Goal: Task Accomplishment & Management: Use online tool/utility

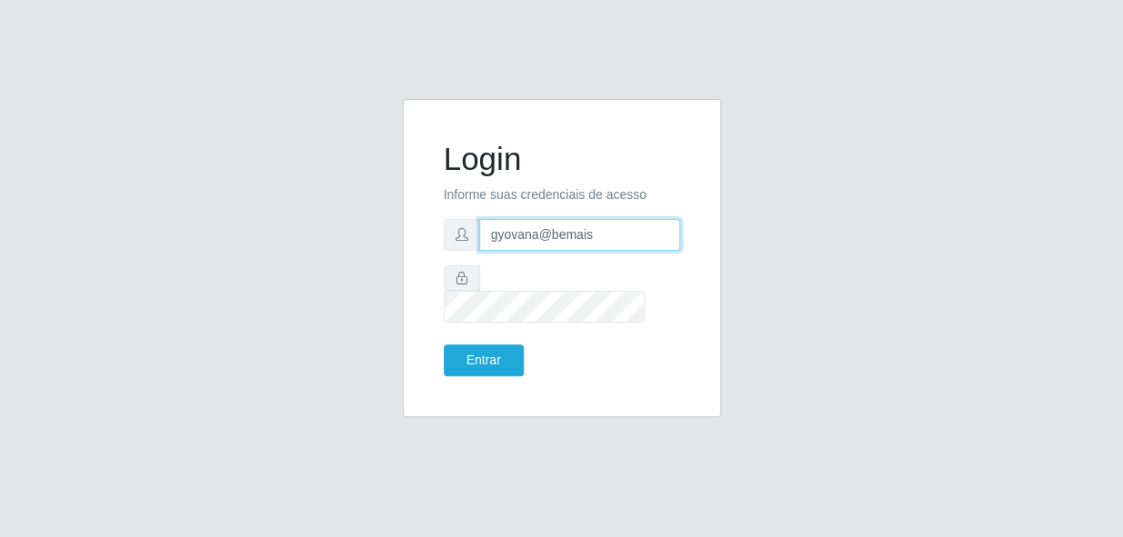
drag, startPoint x: 588, startPoint y: 255, endPoint x: 474, endPoint y: 246, distance: 115.0
click at [474, 246] on div "gyovana@bemais" at bounding box center [562, 235] width 236 height 32
type input "s"
type input "[PERSON_NAME]"
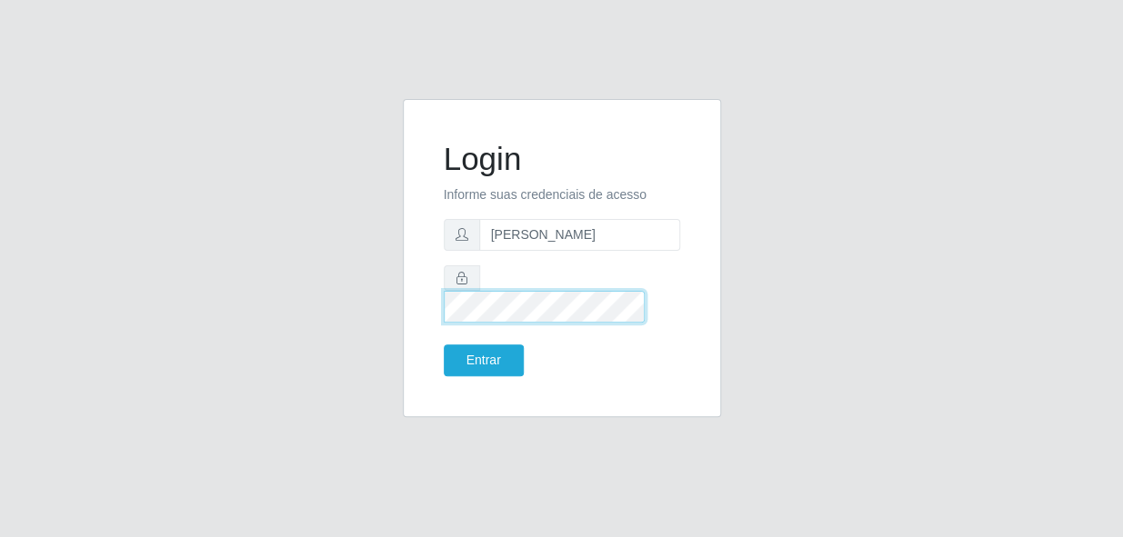
click at [422, 287] on div "Login Informe suas credenciais de acesso [PERSON_NAME] Entrar" at bounding box center [562, 258] width 318 height 318
click at [444, 345] on button "Entrar" at bounding box center [484, 361] width 80 height 32
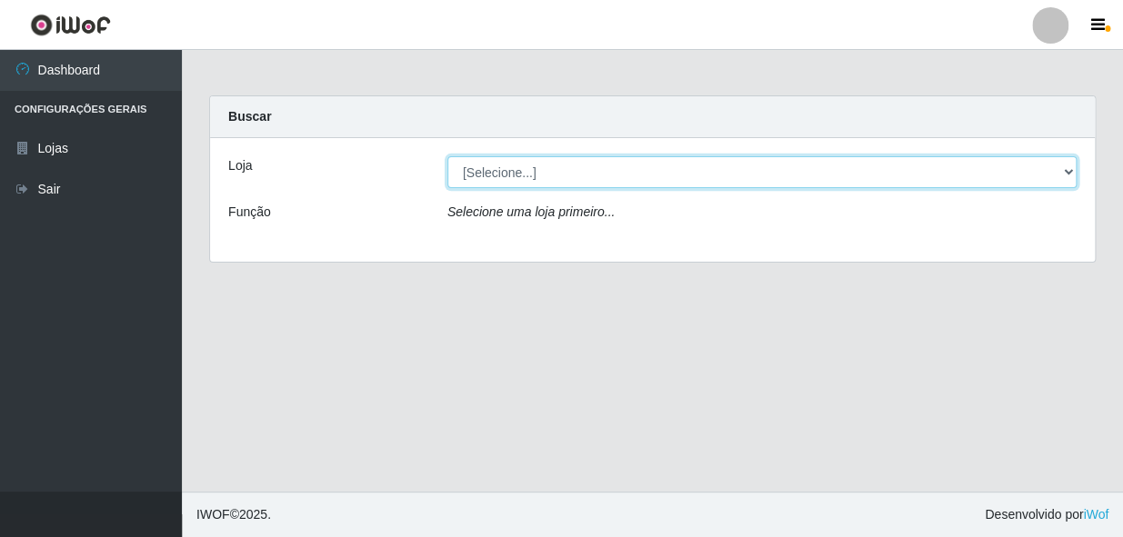
click at [707, 176] on select "[Selecione...] [PERSON_NAME]" at bounding box center [761, 172] width 629 height 32
select select "230"
click at [447, 156] on select "[Selecione...] [PERSON_NAME]" at bounding box center [761, 172] width 629 height 32
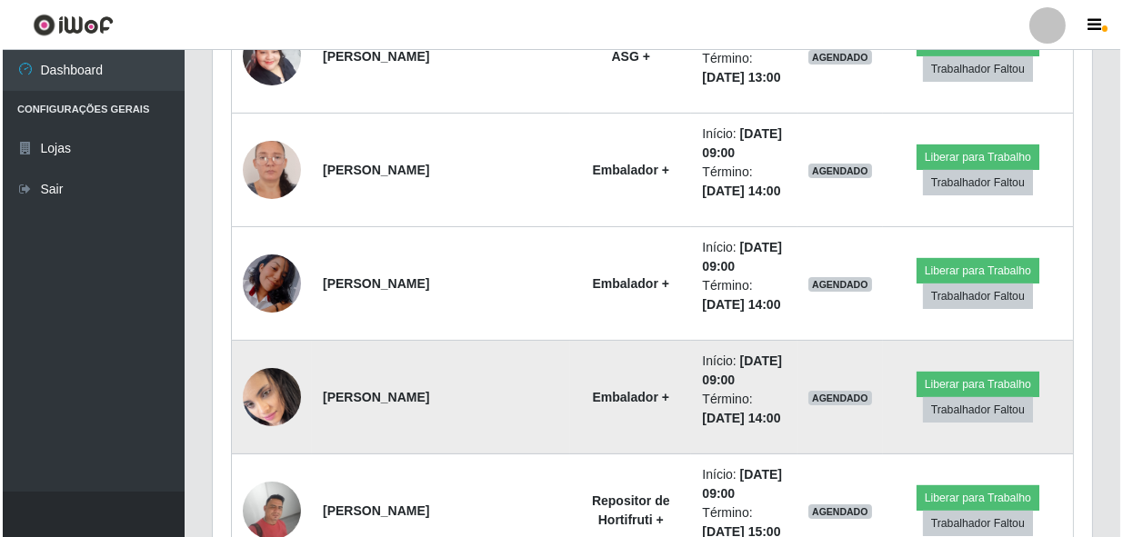
scroll to position [827, 0]
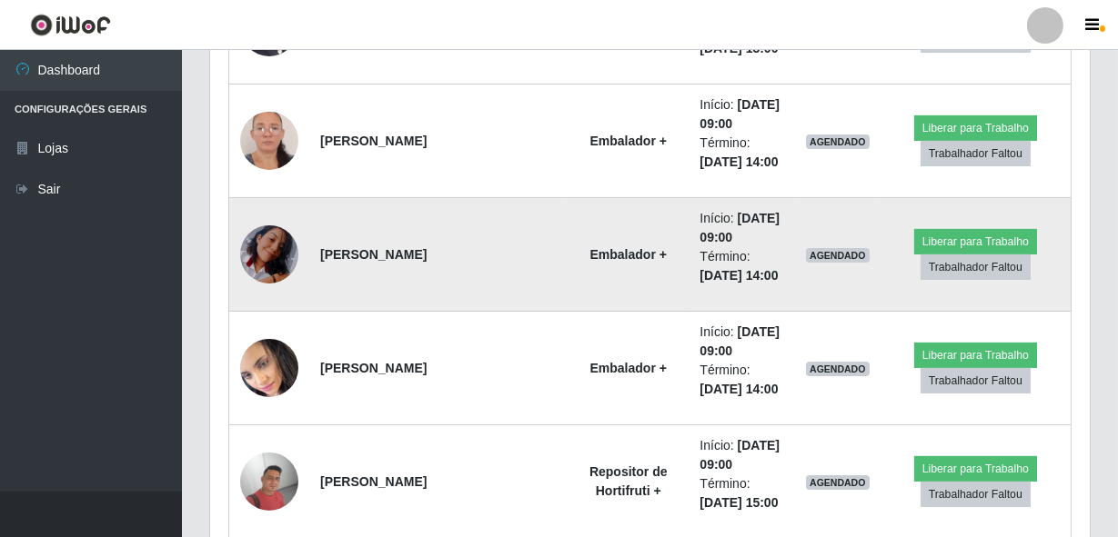
click at [259, 248] on img at bounding box center [269, 254] width 58 height 75
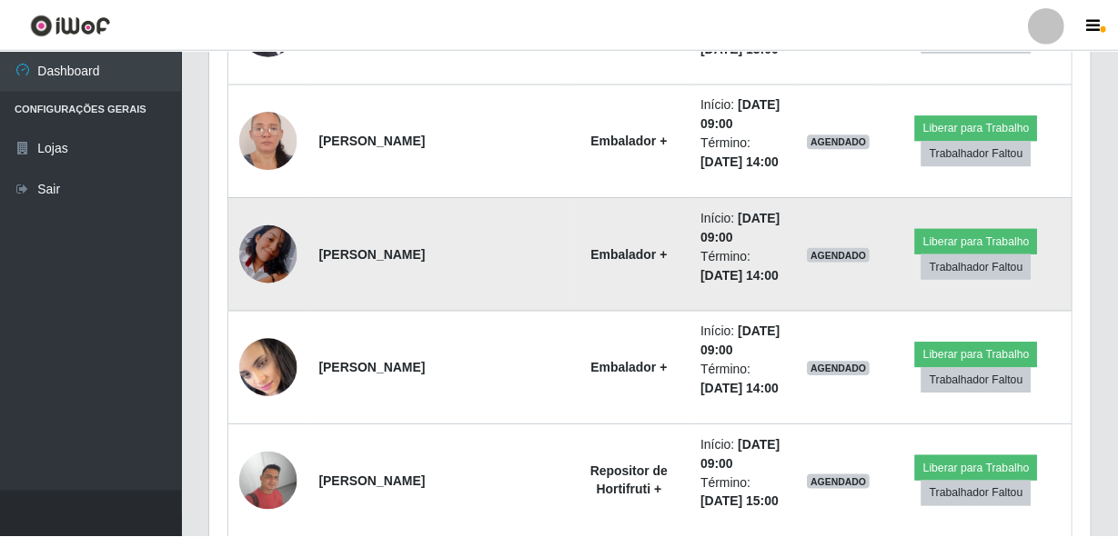
scroll to position [377, 871]
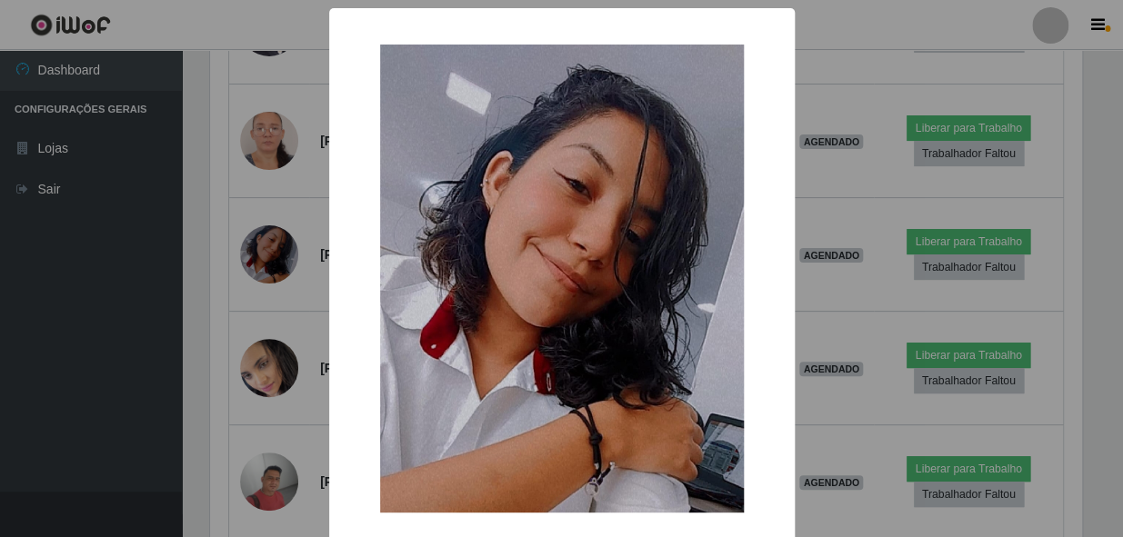
click at [254, 277] on div "× OK Cancel" at bounding box center [561, 268] width 1123 height 537
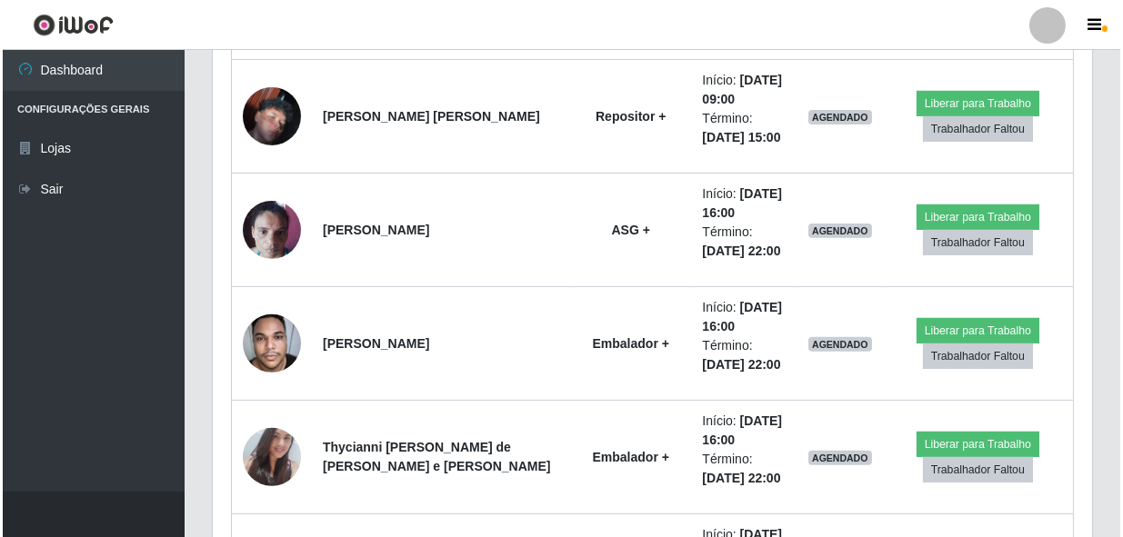
scroll to position [1488, 0]
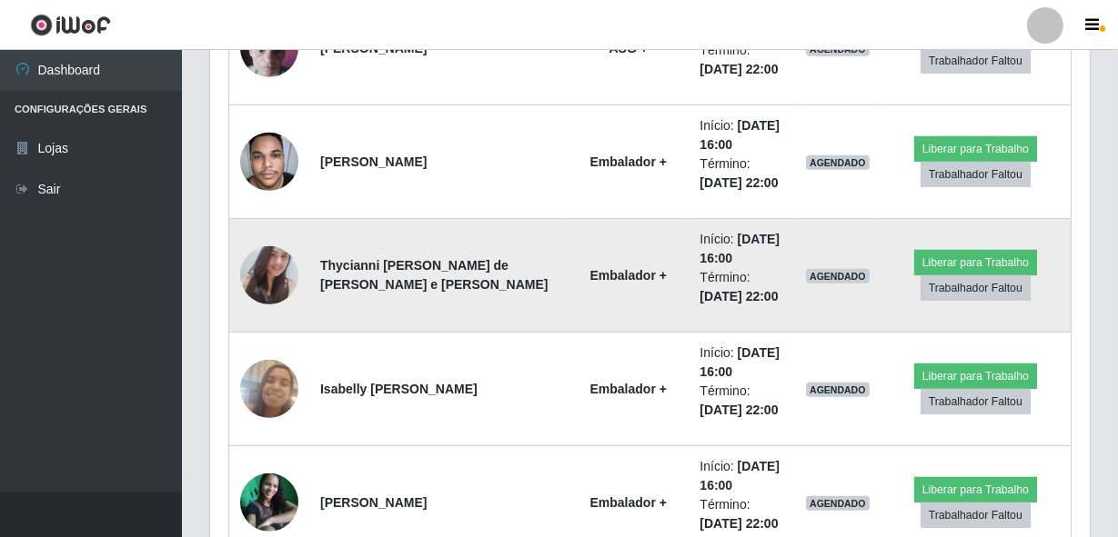
click at [255, 277] on img at bounding box center [269, 275] width 58 height 78
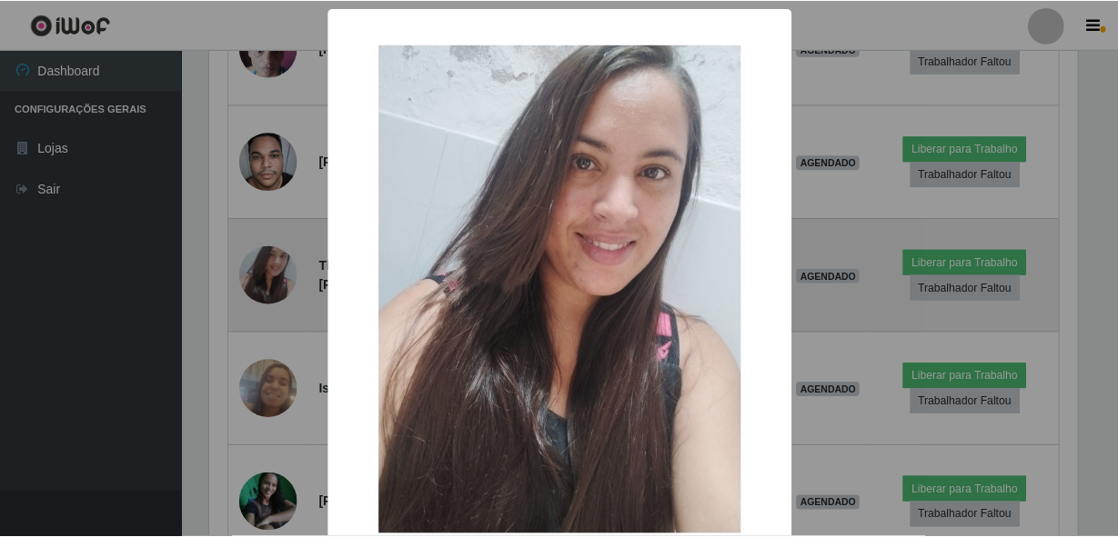
scroll to position [377, 871]
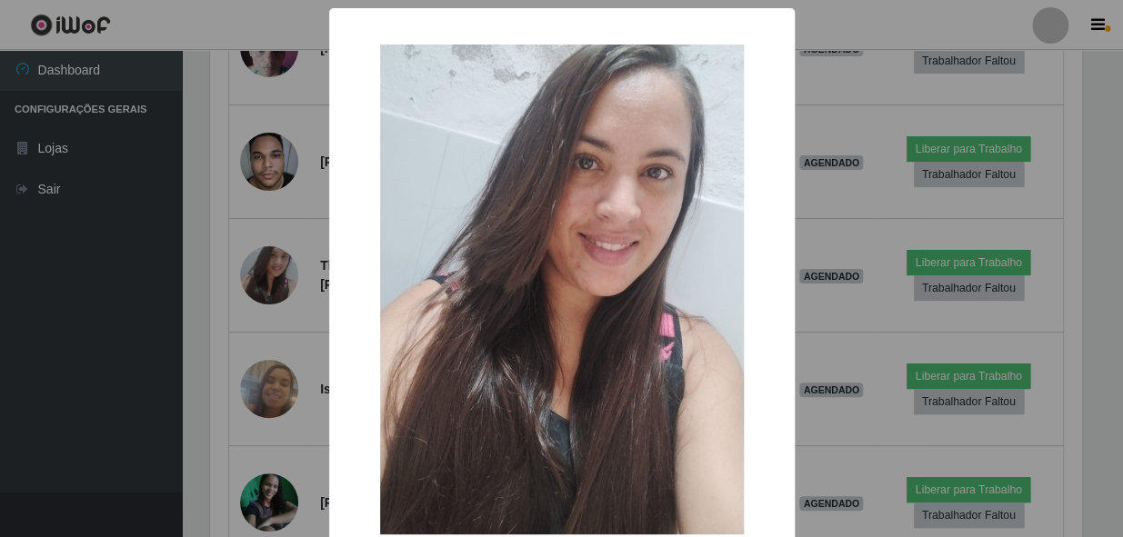
click at [227, 320] on div "× OK Cancel" at bounding box center [561, 268] width 1123 height 537
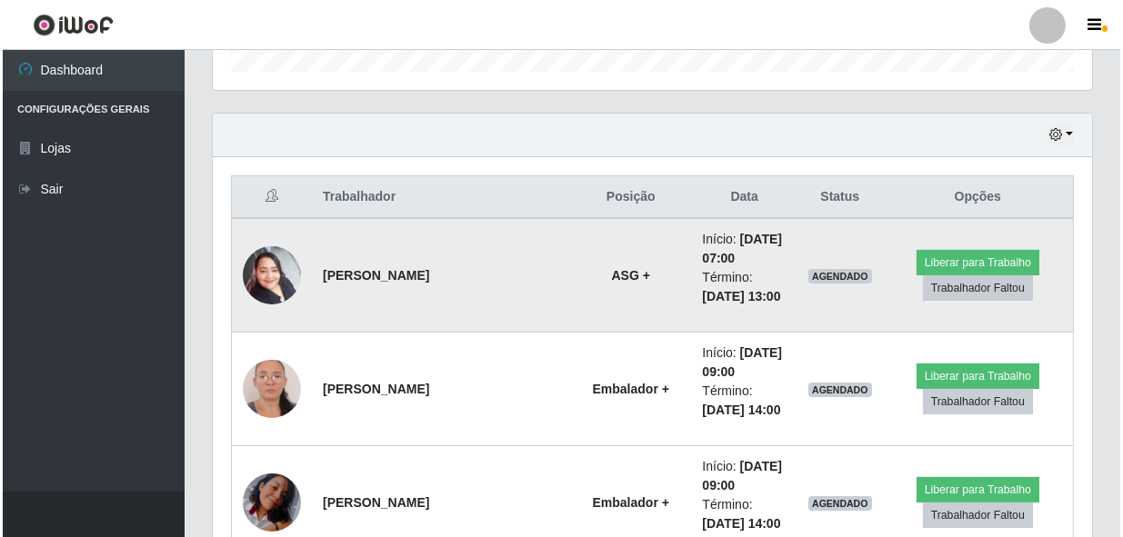
scroll to position [587, 0]
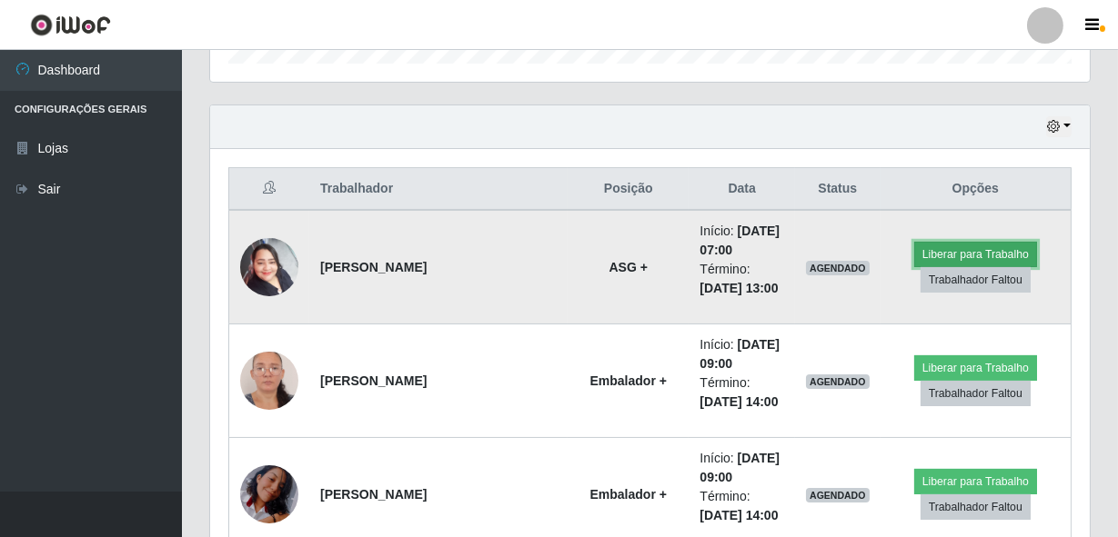
click at [922, 247] on button "Liberar para Trabalho" at bounding box center [975, 254] width 123 height 25
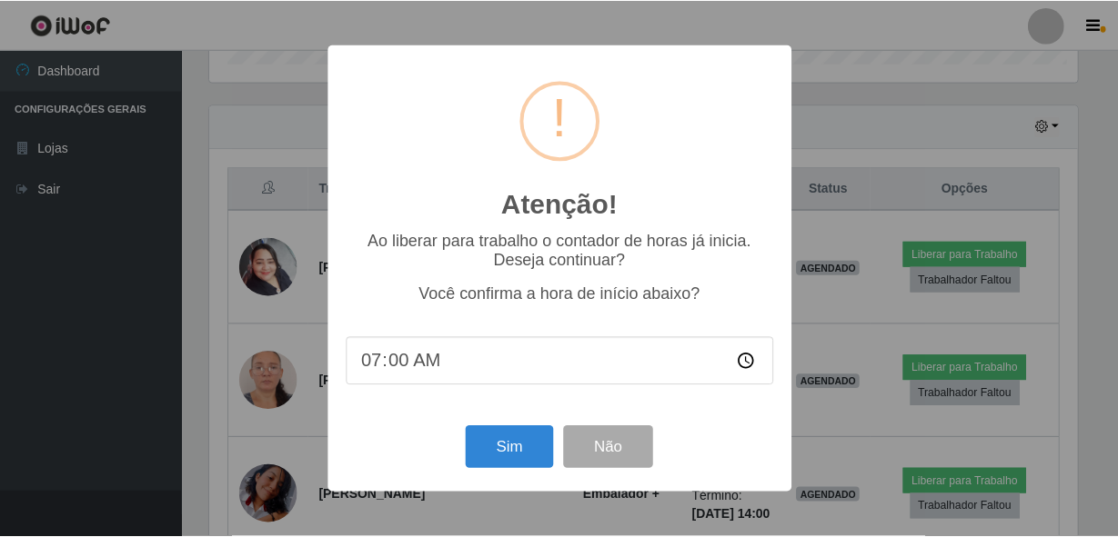
scroll to position [377, 871]
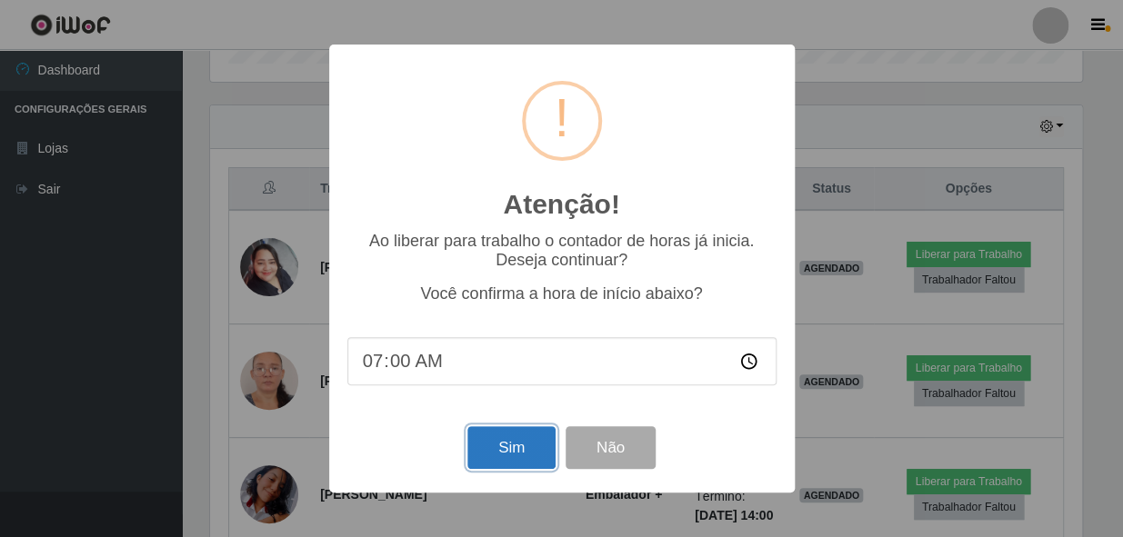
click at [495, 438] on button "Sim" at bounding box center [511, 448] width 88 height 43
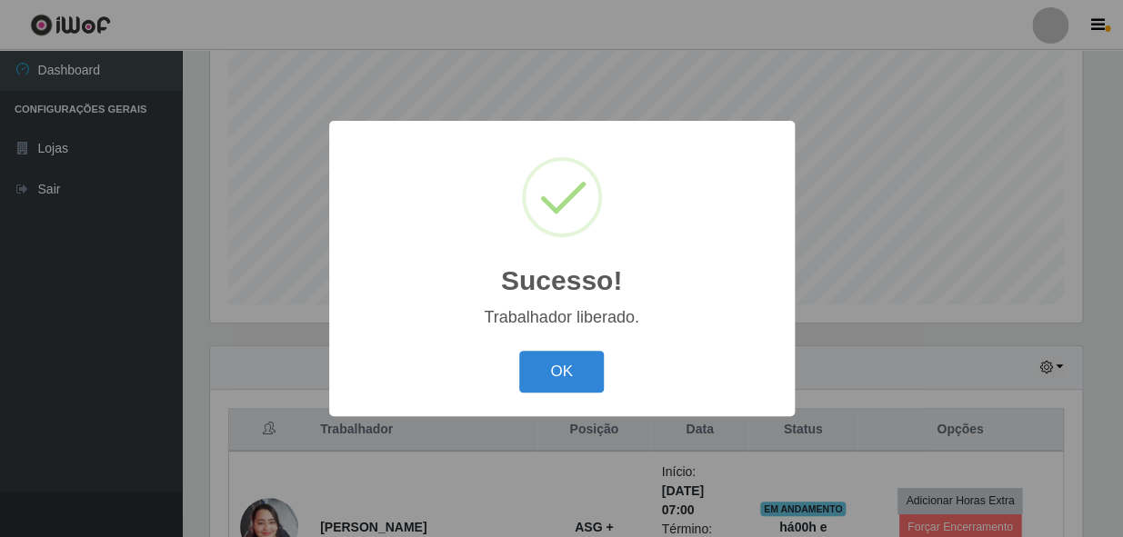
click at [519, 351] on button "OK" at bounding box center [561, 372] width 85 height 43
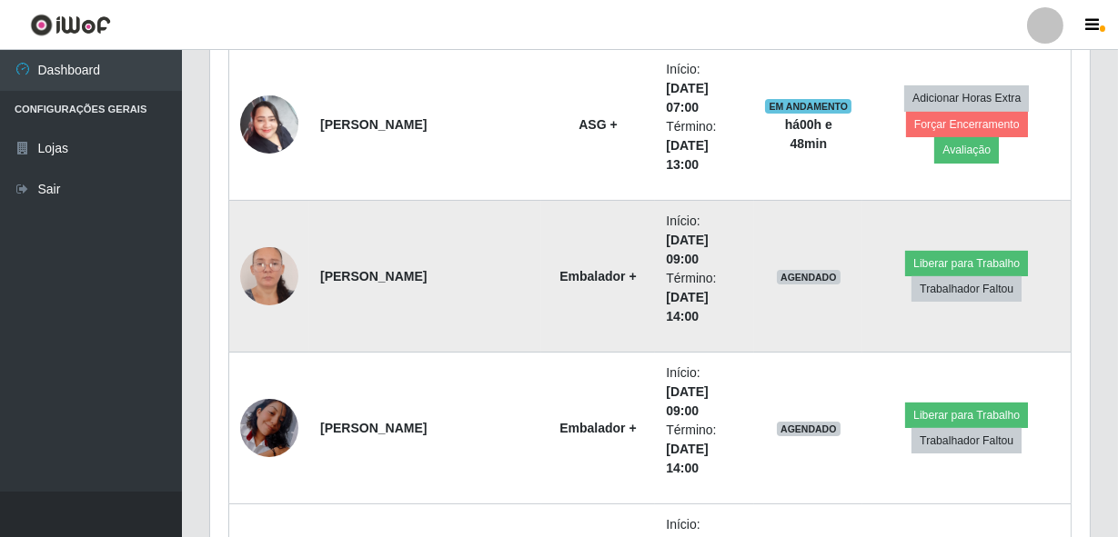
scroll to position [758, 0]
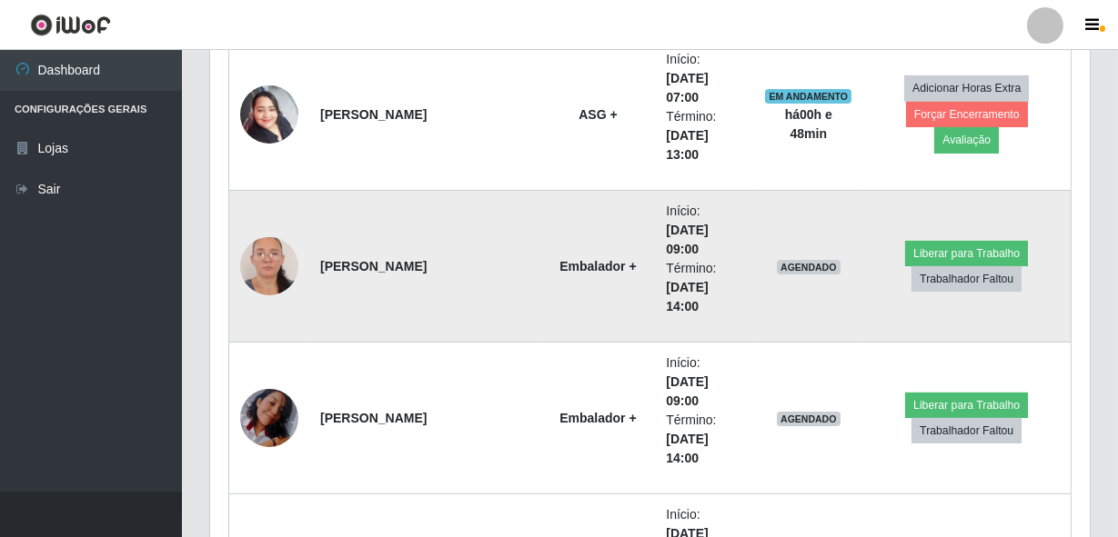
click at [253, 274] on img at bounding box center [269, 267] width 58 height 126
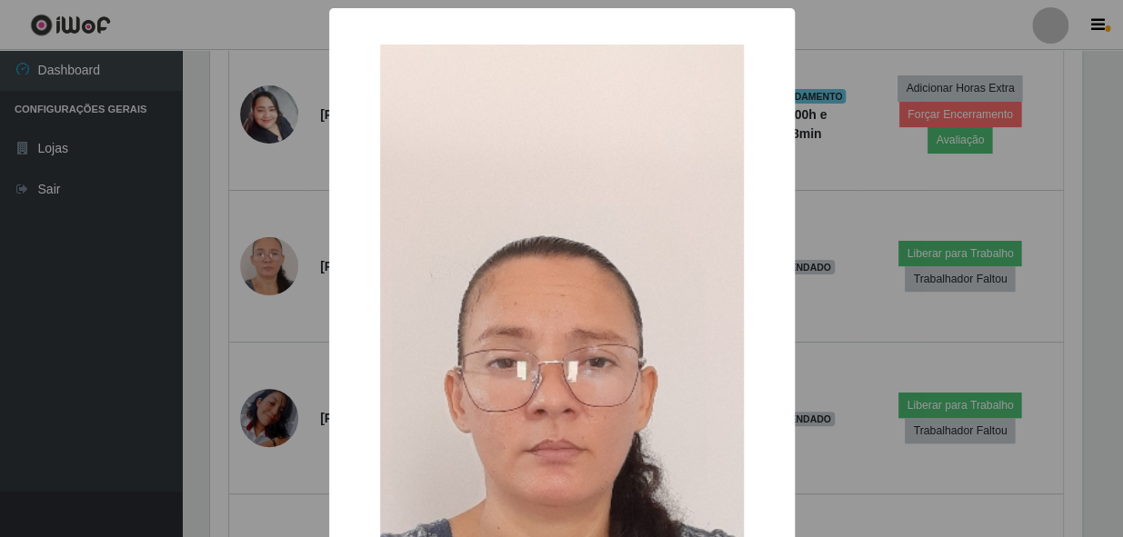
click at [251, 276] on div "× OK Cancel" at bounding box center [561, 268] width 1123 height 537
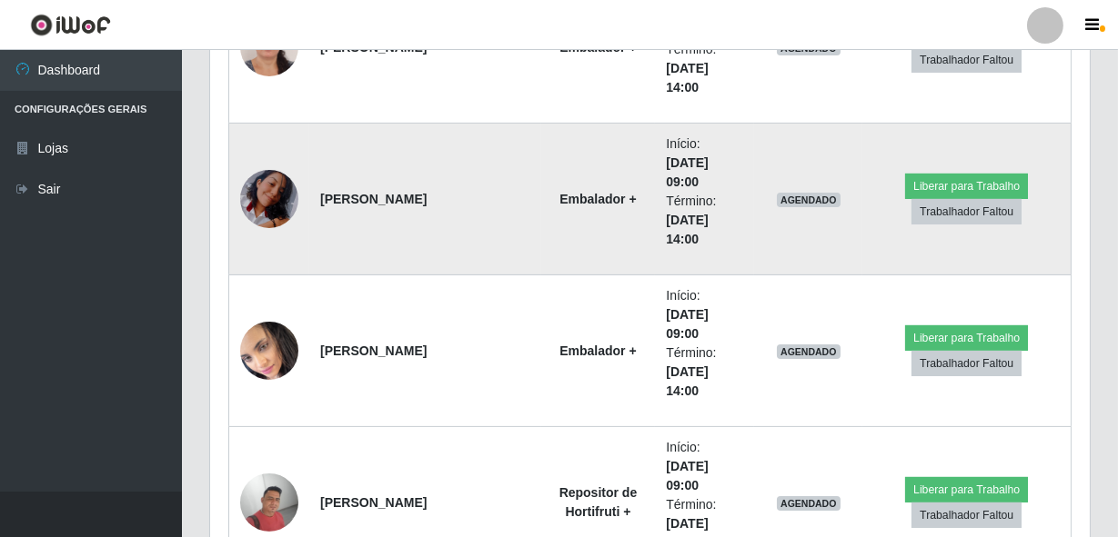
scroll to position [1007, 0]
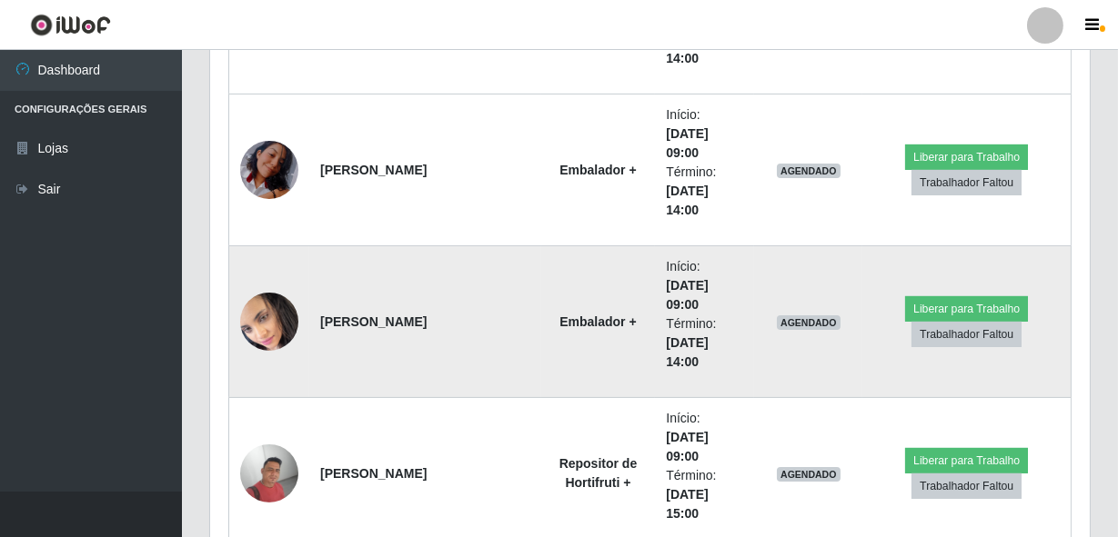
click at [277, 331] on img at bounding box center [269, 322] width 58 height 64
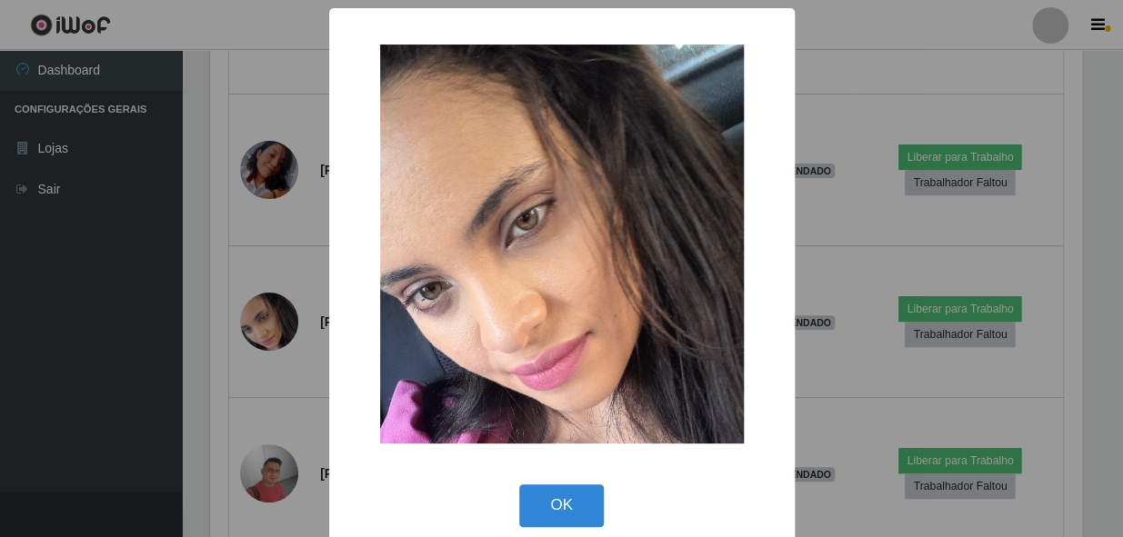
click at [249, 325] on div "× OK Cancel" at bounding box center [561, 268] width 1123 height 537
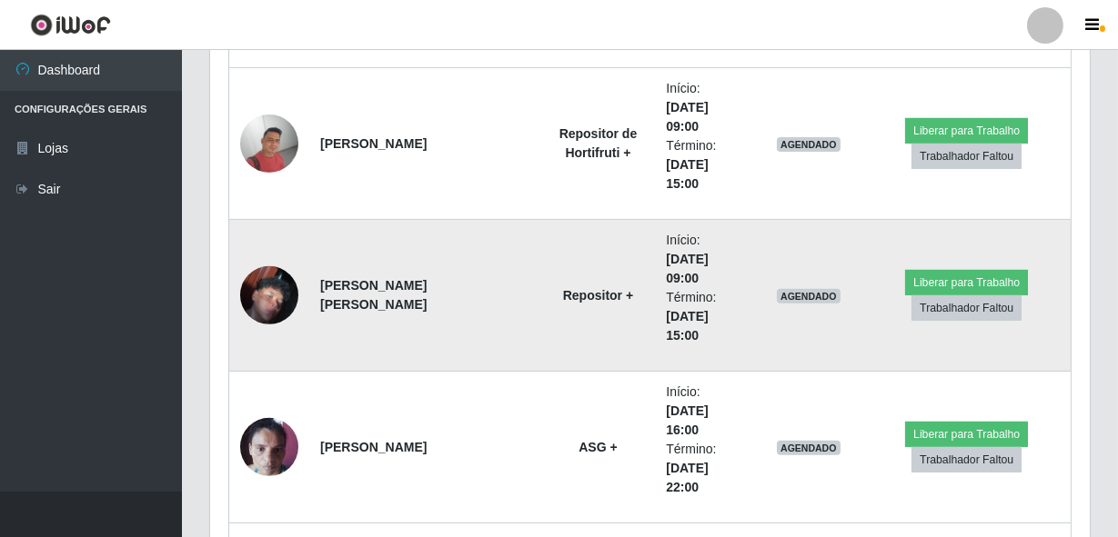
scroll to position [1337, 0]
click at [298, 296] on td at bounding box center [269, 296] width 81 height 152
click at [266, 288] on img at bounding box center [269, 296] width 58 height 104
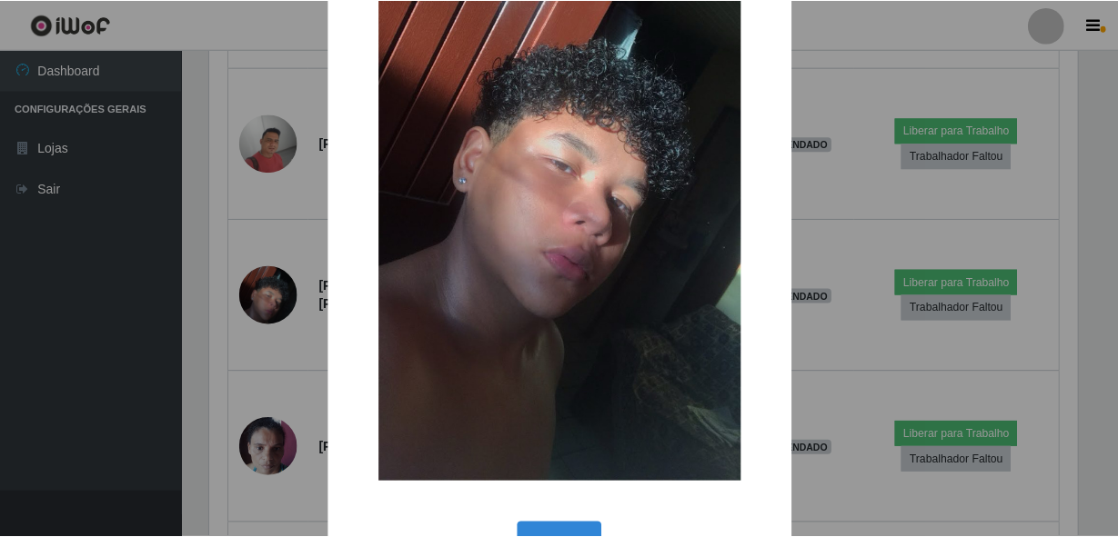
scroll to position [247, 0]
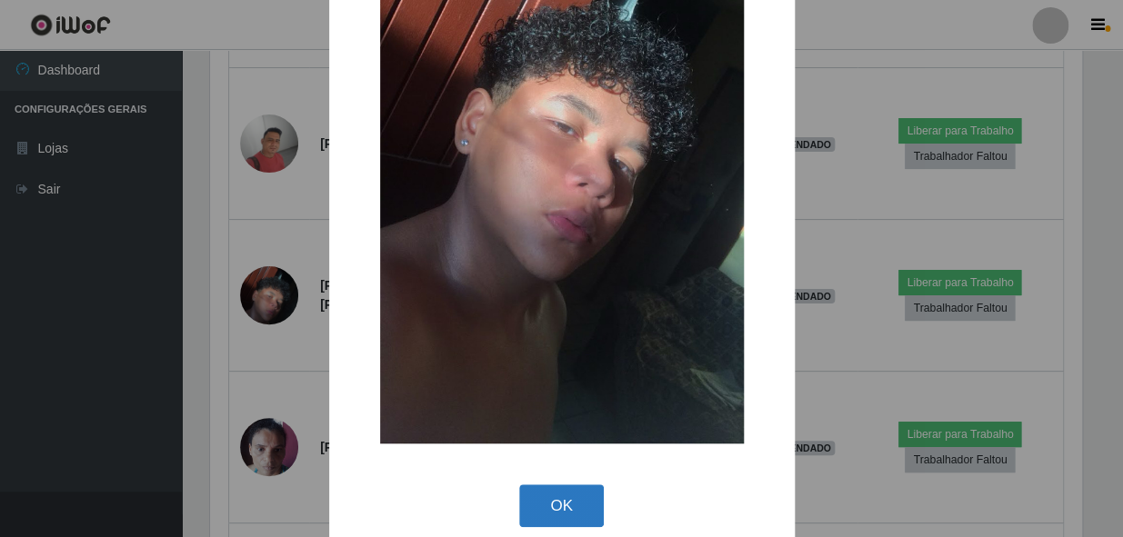
click at [541, 488] on button "OK" at bounding box center [561, 506] width 85 height 43
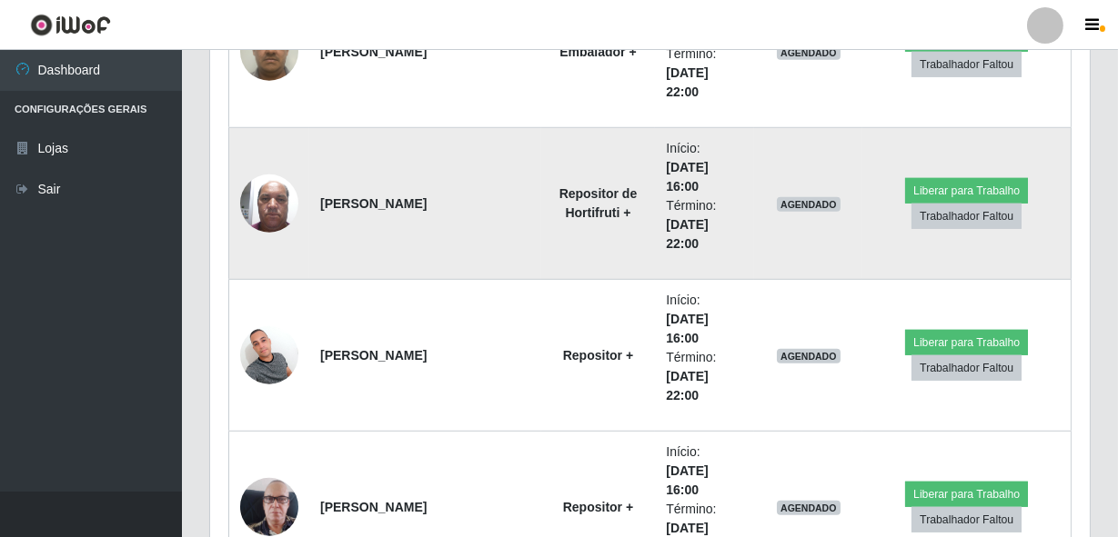
scroll to position [2495, 0]
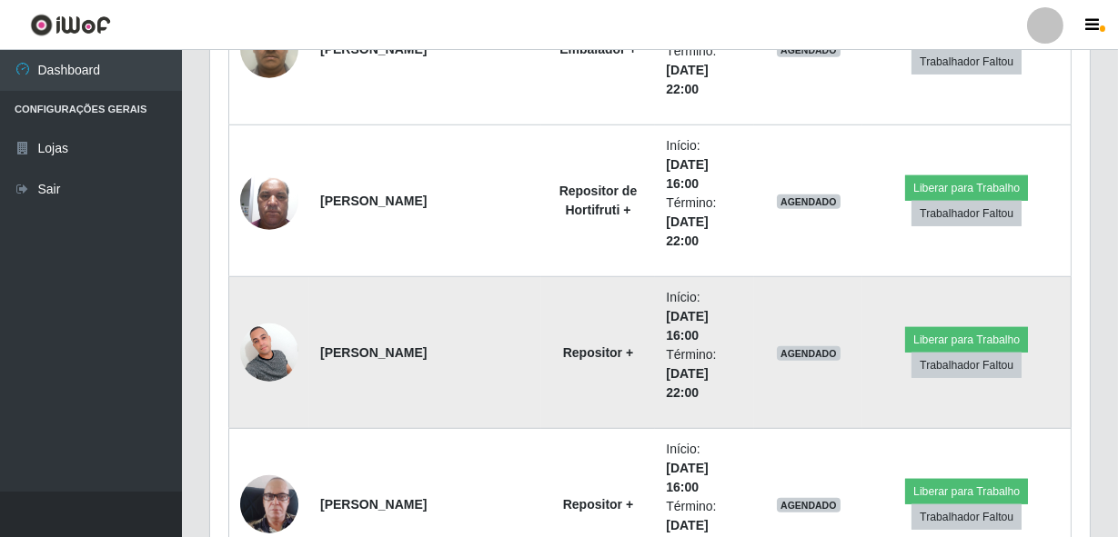
click at [282, 341] on img at bounding box center [269, 352] width 58 height 77
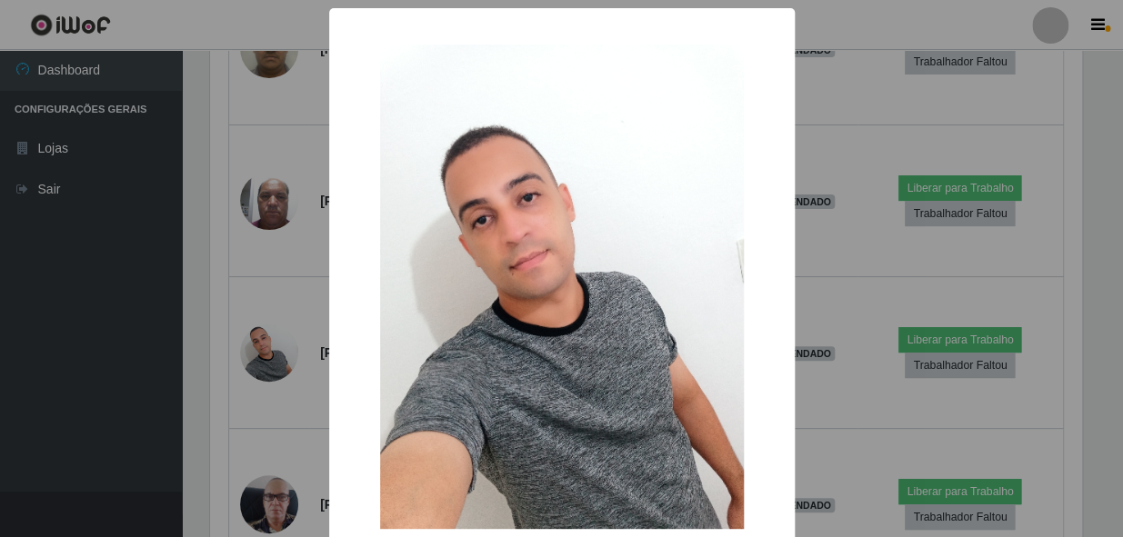
click at [174, 320] on div "× OK Cancel" at bounding box center [561, 268] width 1123 height 537
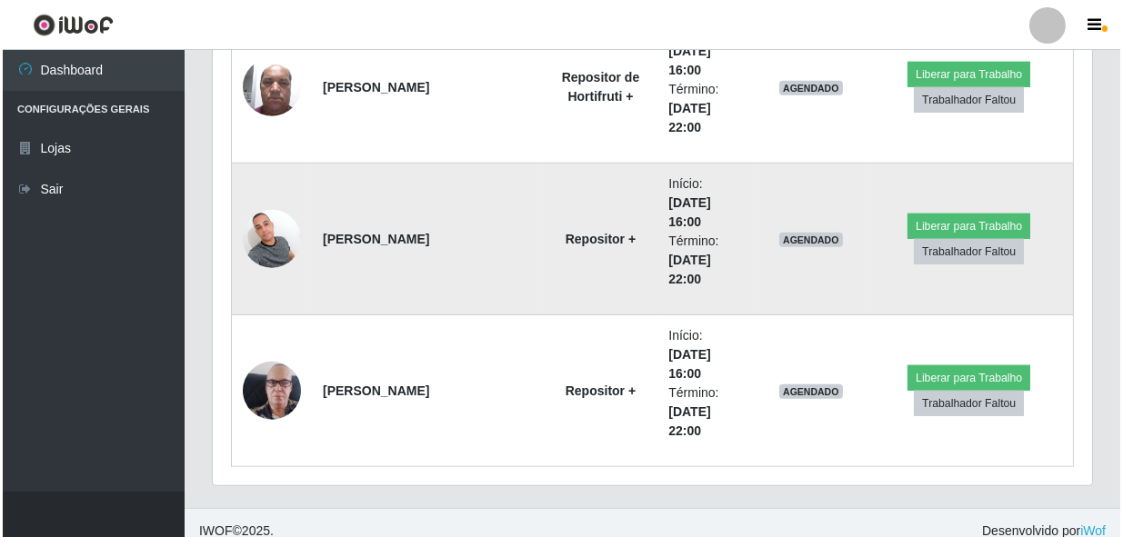
scroll to position [2622, 0]
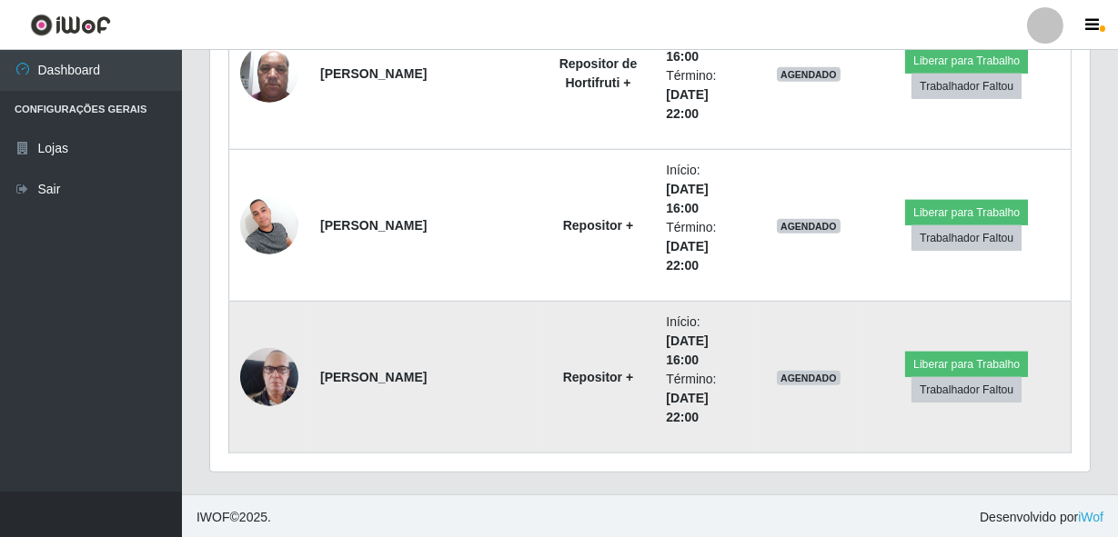
click at [275, 373] on img at bounding box center [269, 378] width 58 height 104
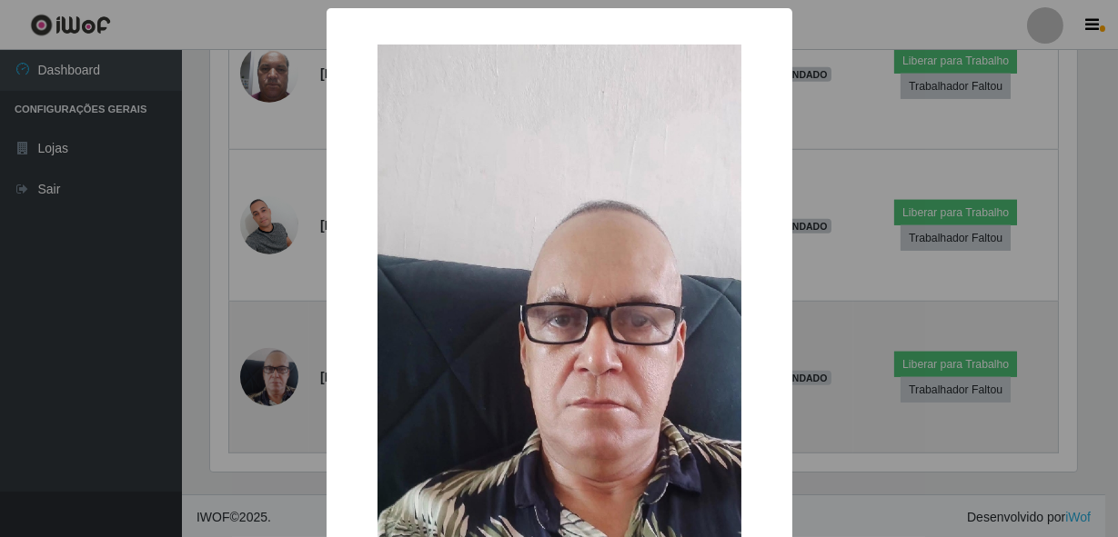
scroll to position [377, 871]
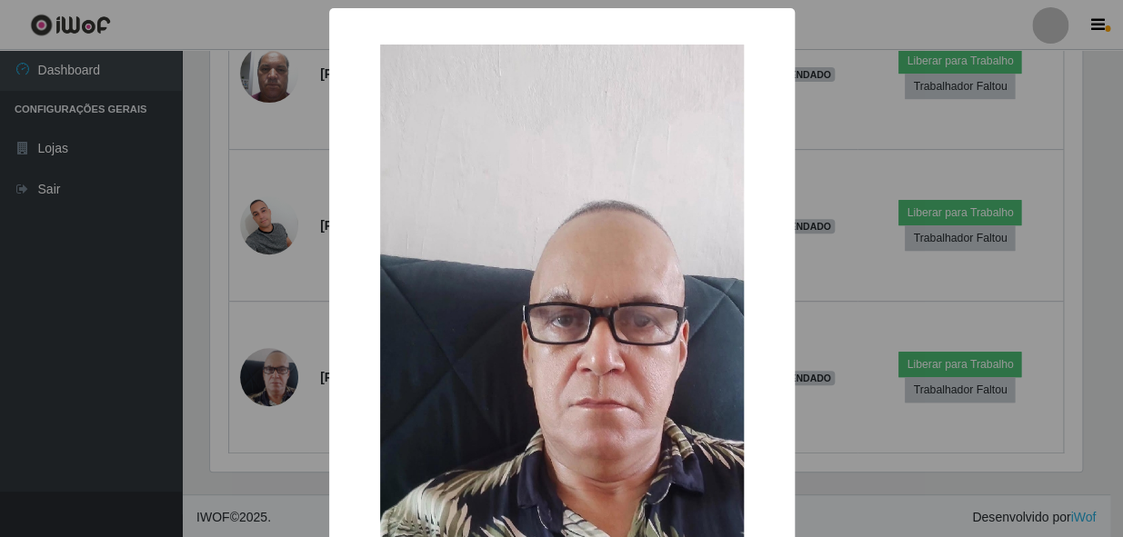
click at [250, 333] on div "× OK Cancel" at bounding box center [561, 268] width 1123 height 537
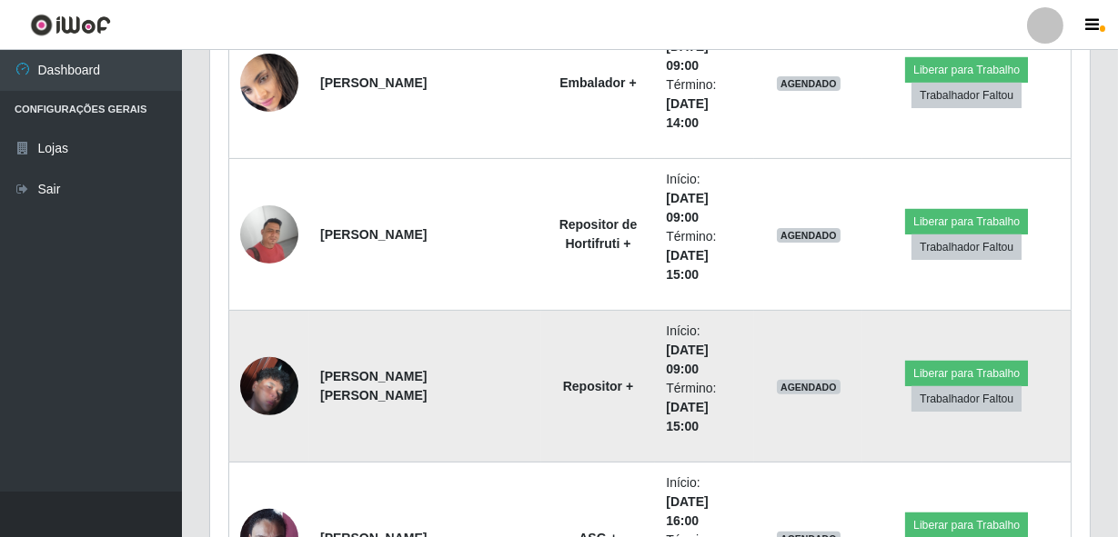
scroll to position [1217, 0]
